Goal: Transaction & Acquisition: Book appointment/travel/reservation

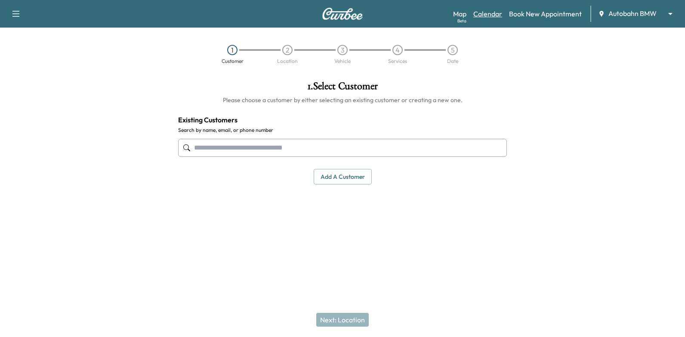
click at [486, 12] on link "Calendar" at bounding box center [488, 14] width 29 height 10
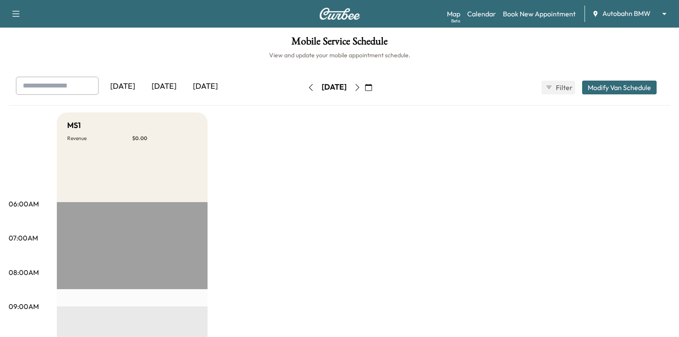
click at [376, 91] on button "button" at bounding box center [368, 88] width 15 height 14
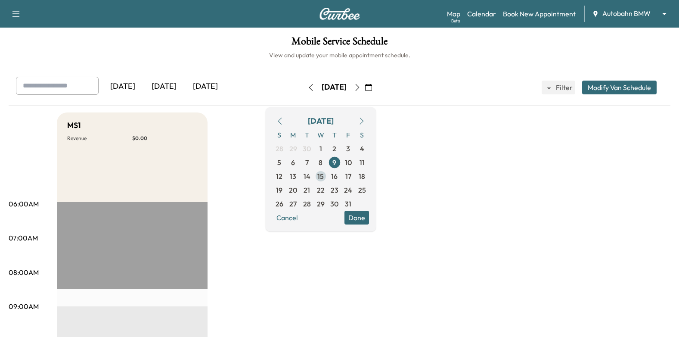
click at [324, 176] on span "15" at bounding box center [320, 176] width 6 height 10
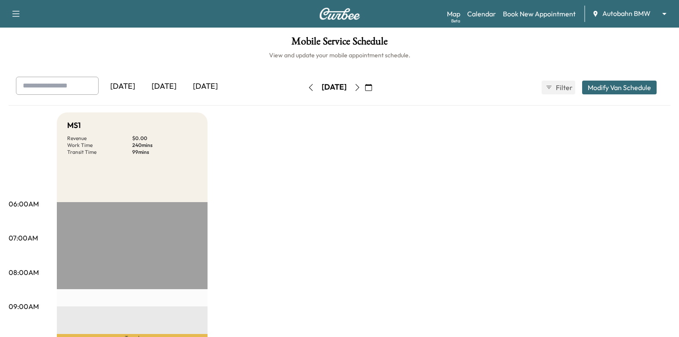
click at [361, 88] on icon "button" at bounding box center [357, 87] width 7 height 7
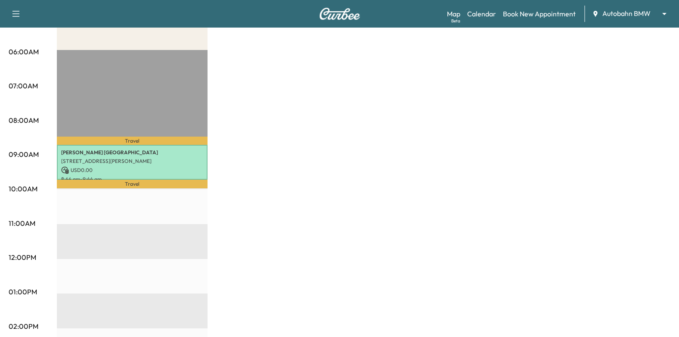
scroll to position [86, 0]
